Goal: Task Accomplishment & Management: Manage account settings

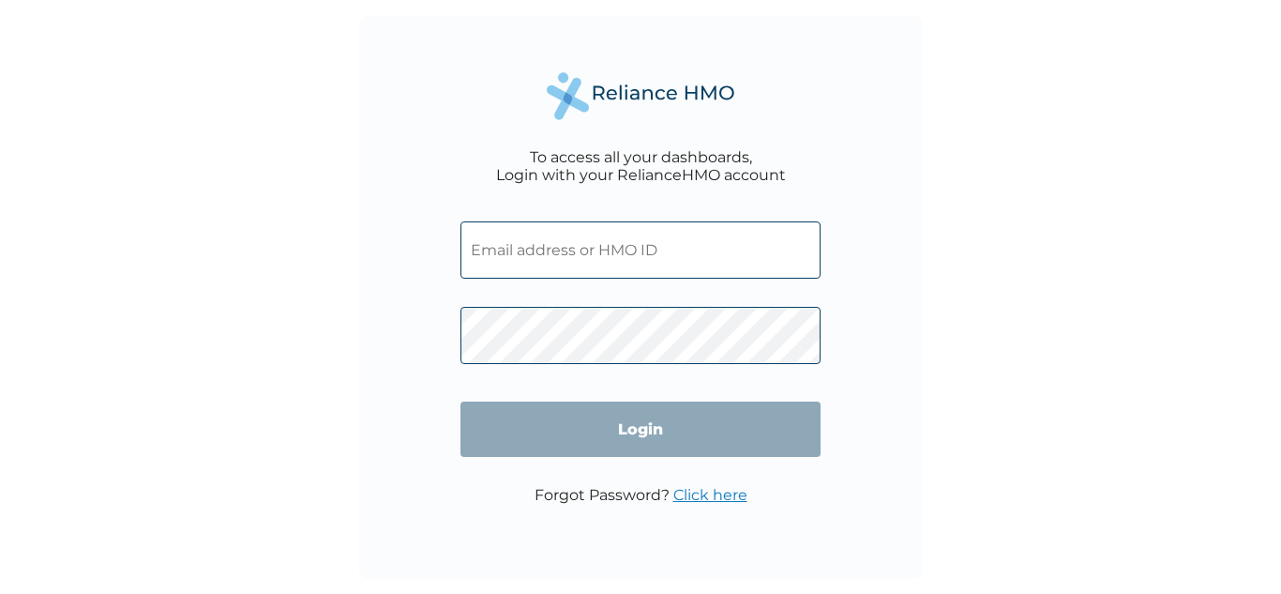
click at [570, 238] on input "text" at bounding box center [640, 249] width 360 height 57
paste input "ID: BNE/10013/A"
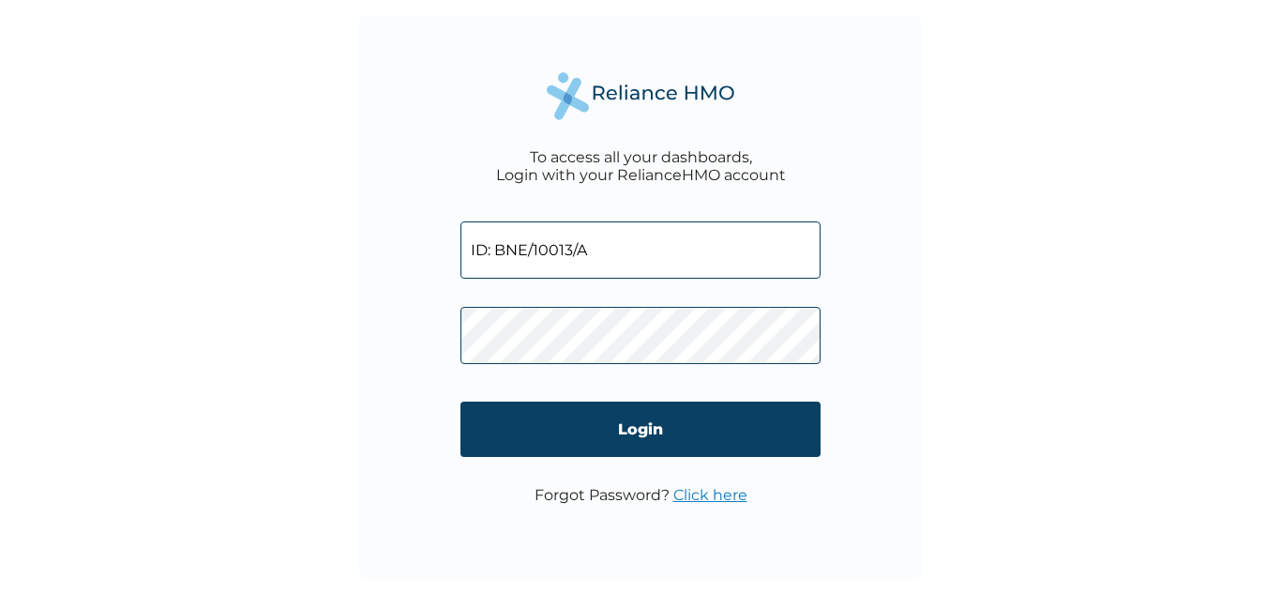
type input "ID: BNE/10013/A"
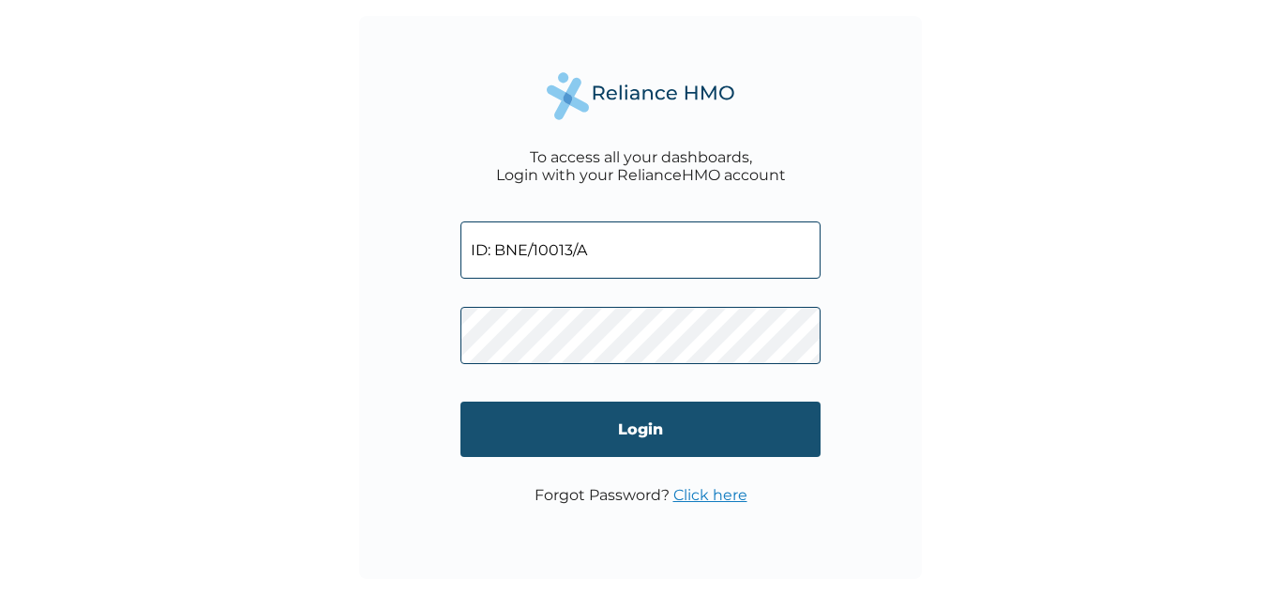
click at [636, 434] on input "Login" at bounding box center [640, 428] width 360 height 55
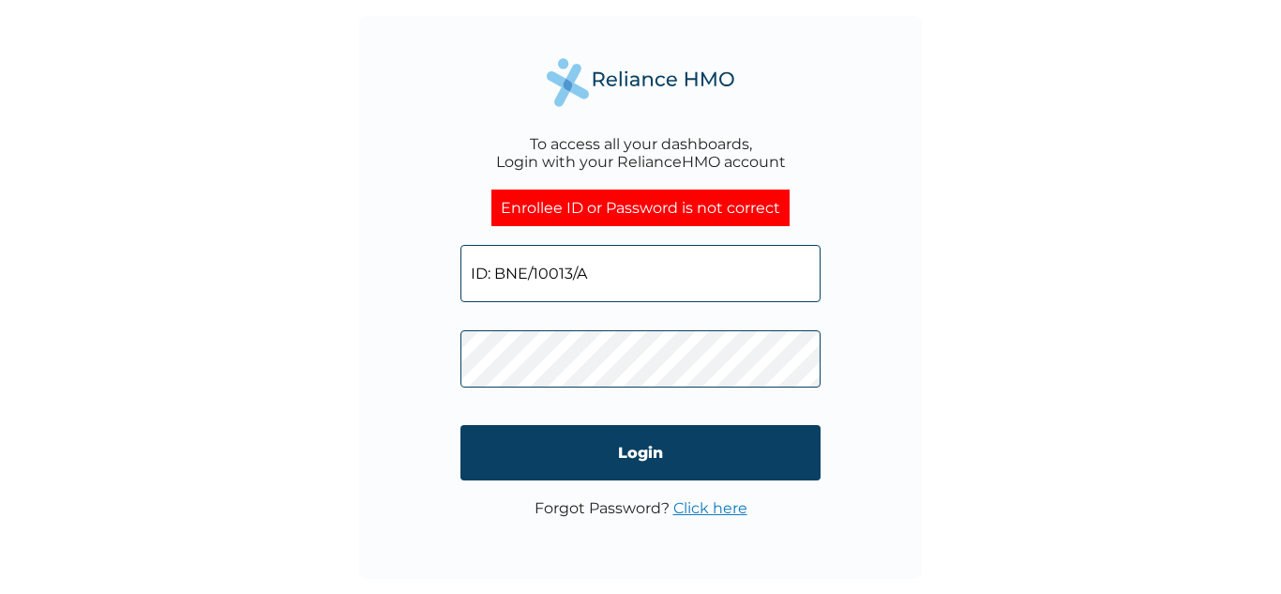
click at [491, 270] on input "ID: BNE/10013/A" at bounding box center [640, 273] width 360 height 57
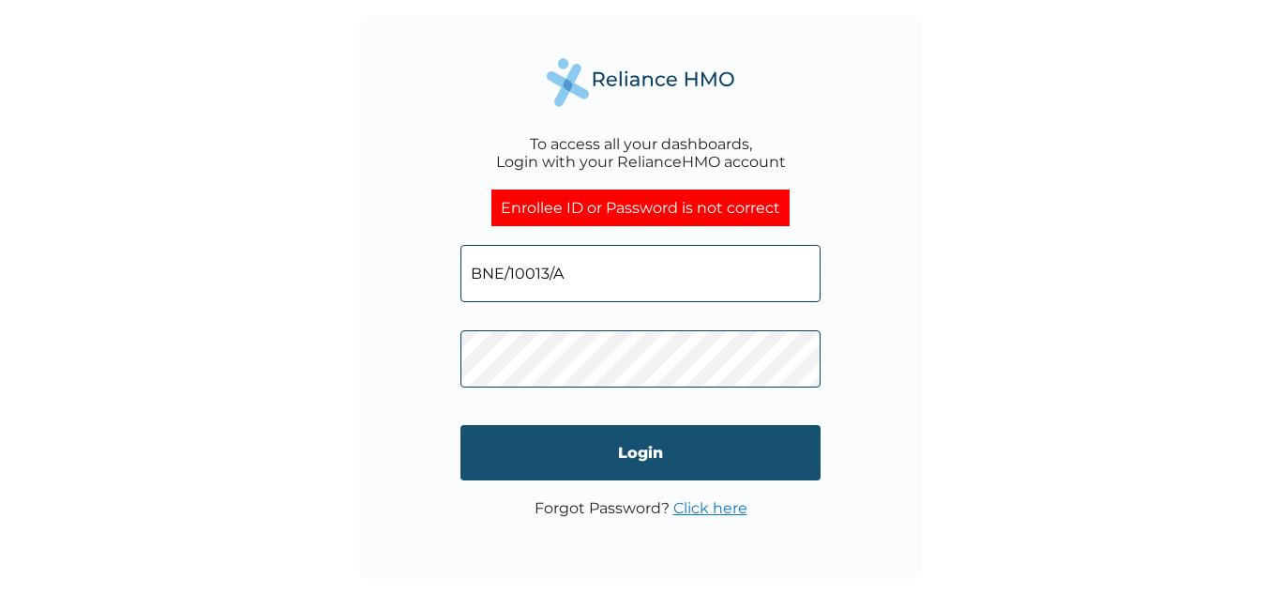
type input "BNE/10013/A"
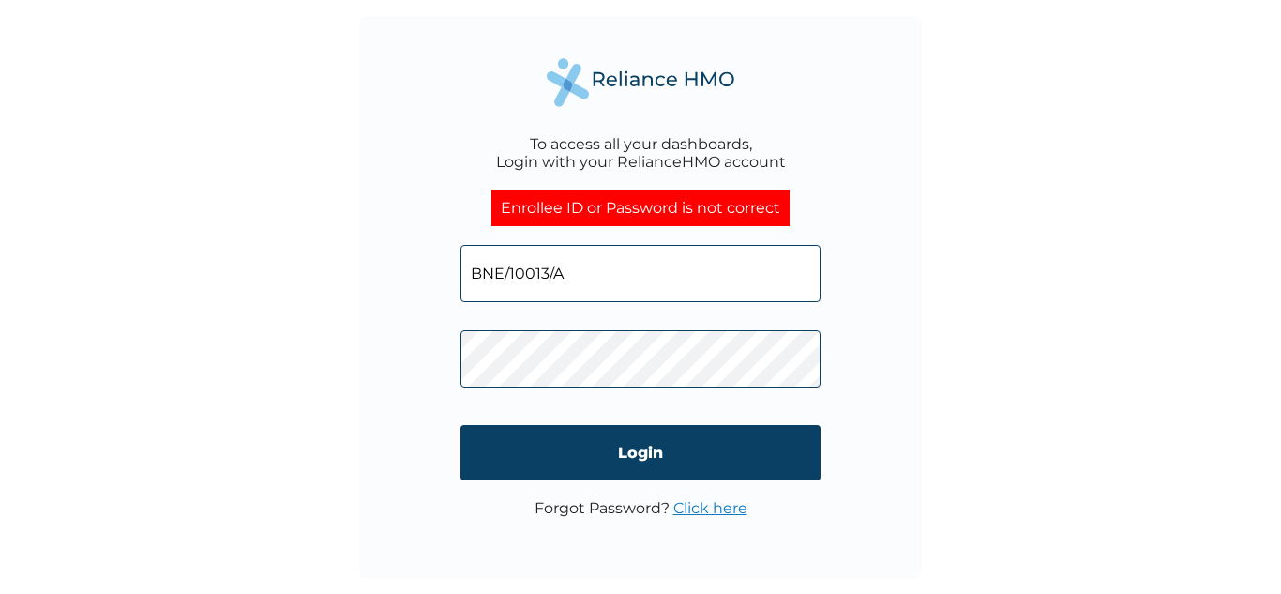
click at [625, 454] on input "Login" at bounding box center [640, 452] width 360 height 55
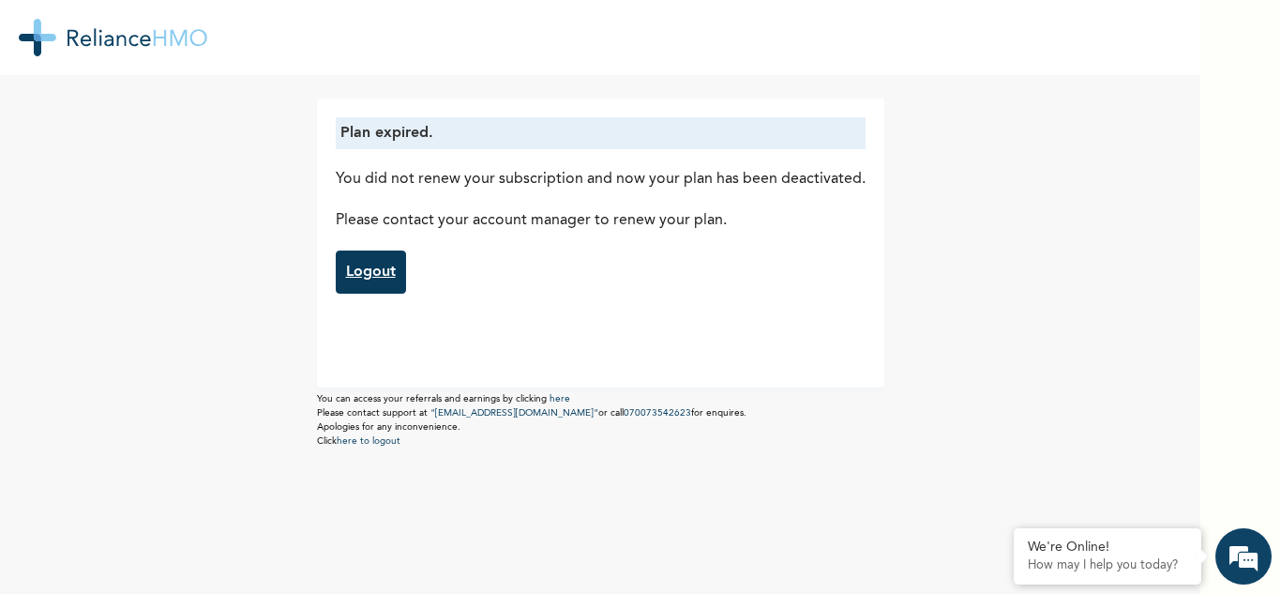
click at [372, 275] on link "Logout" at bounding box center [371, 271] width 70 height 43
